Goal: Information Seeking & Learning: Learn about a topic

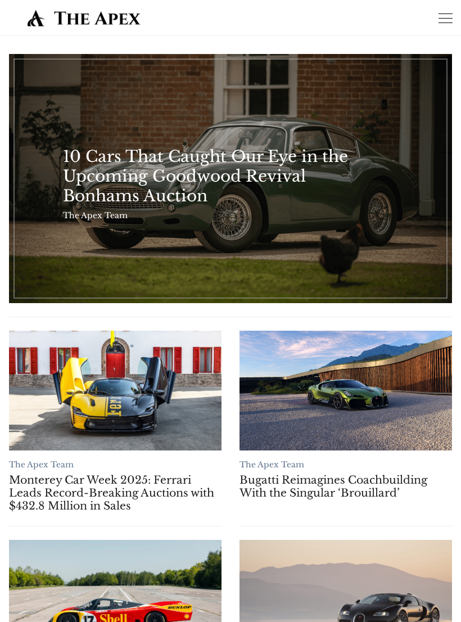
click at [92, 172] on link "10 Cars That Caught Our Eye in the Upcoming Goodwood Revival Bonhams Auction" at bounding box center [218, 176] width 310 height 59
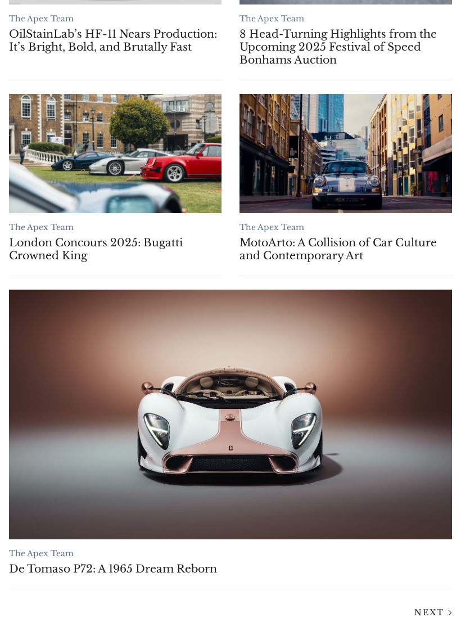
scroll to position [1098, 0]
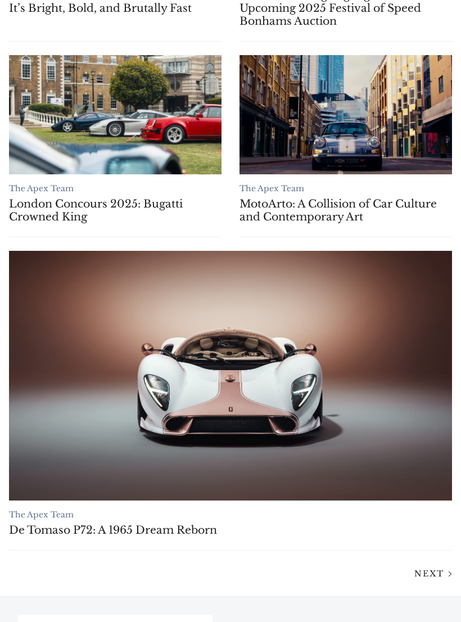
click at [370, 204] on link "MotoArto: A Collision of Car Culture and Contemporary Art" at bounding box center [345, 211] width 213 height 26
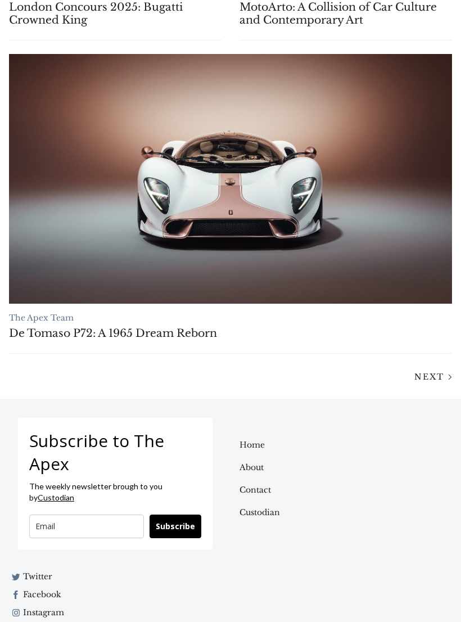
scroll to position [1325, 0]
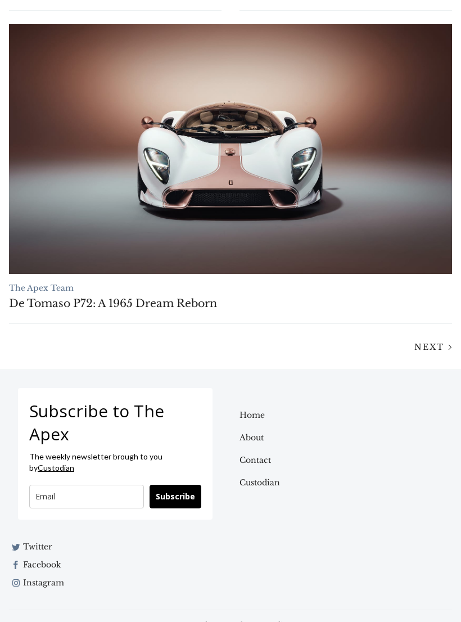
click at [435, 349] on span "Next" at bounding box center [429, 347] width 30 height 10
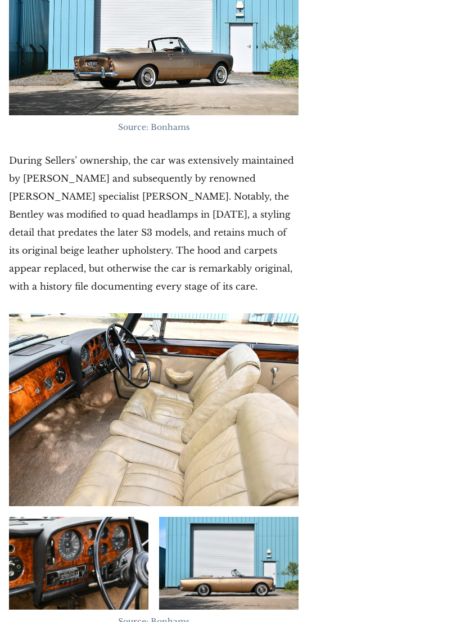
scroll to position [11509, 0]
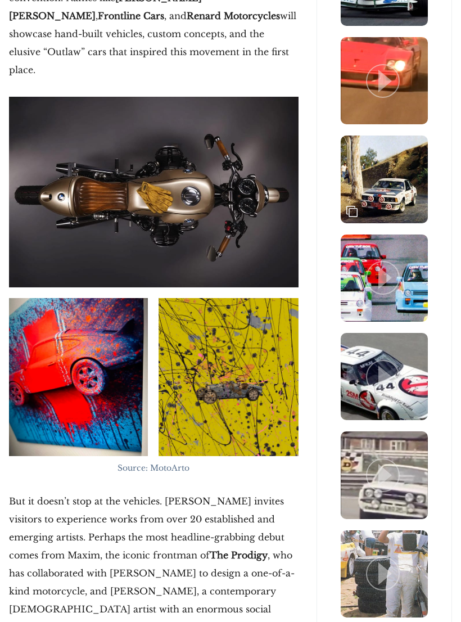
scroll to position [1385, 0]
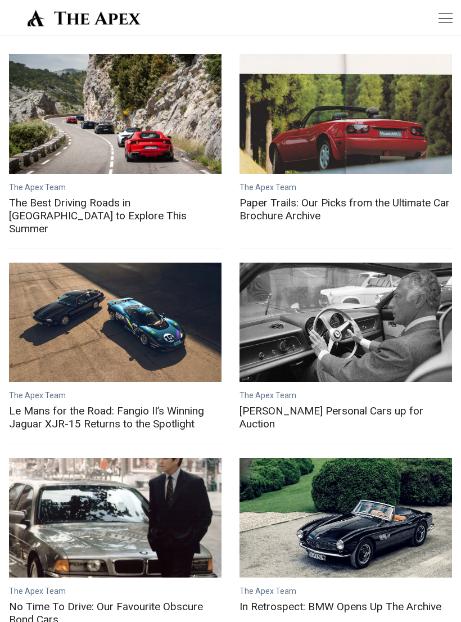
click at [88, 201] on link "The Best Driving Roads in Europe to Explore This Summer" at bounding box center [115, 215] width 213 height 39
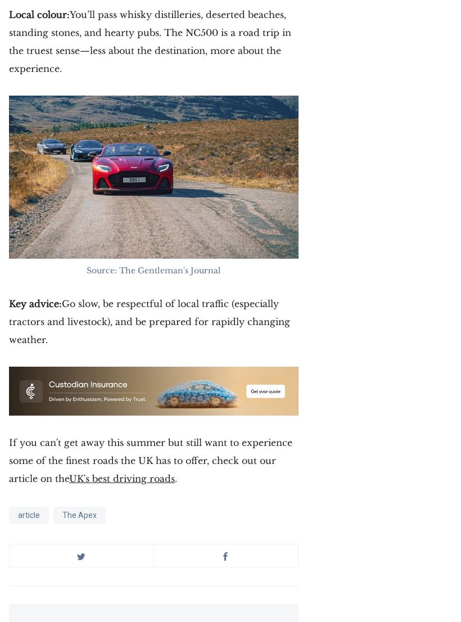
scroll to position [8020, 0]
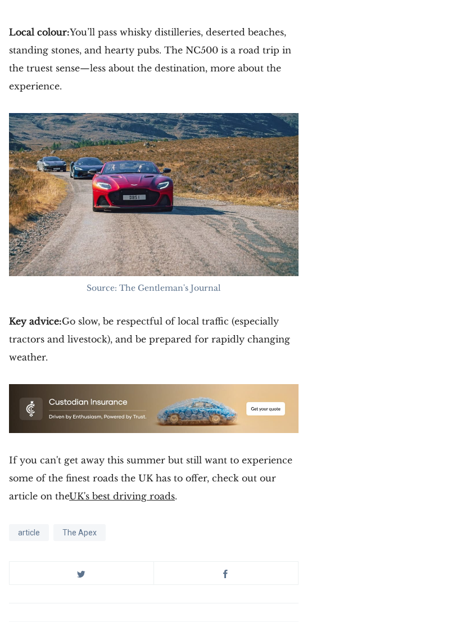
click at [110, 491] on link "UK's best driving roads" at bounding box center [122, 496] width 106 height 11
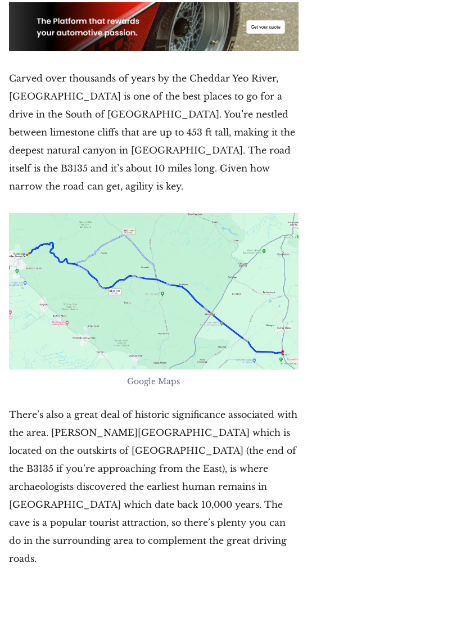
scroll to position [7249, 0]
